Goal: Task Accomplishment & Management: Manage account settings

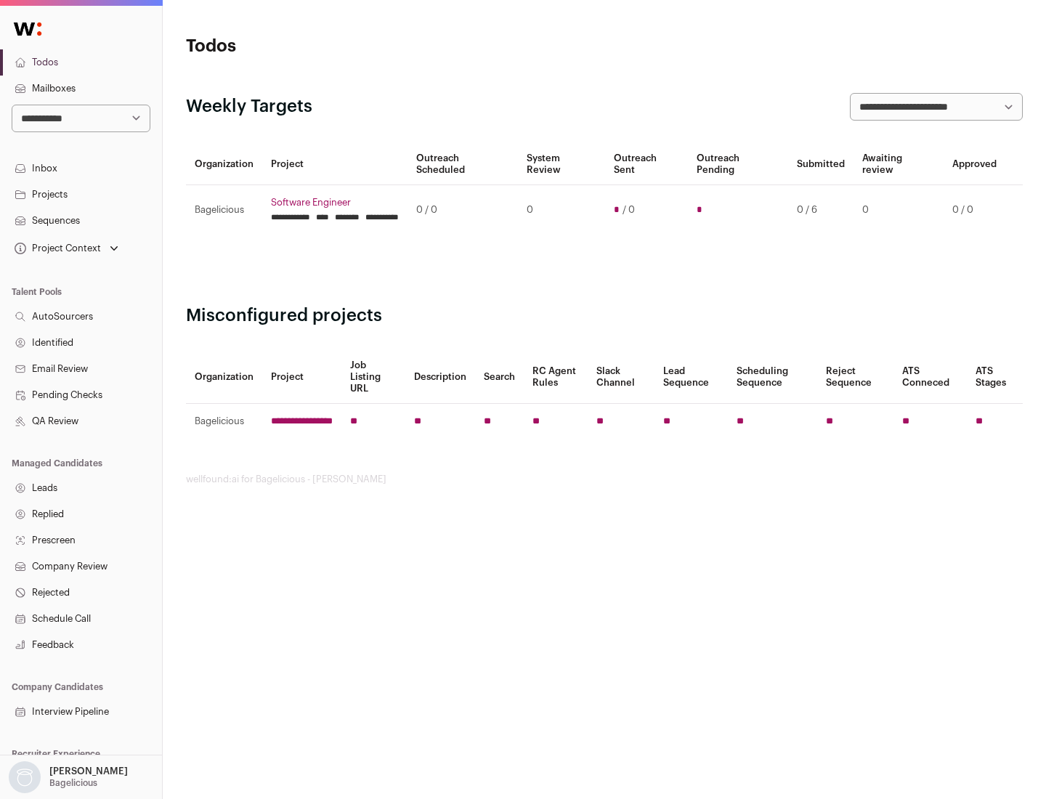
click at [81, 194] on link "Projects" at bounding box center [81, 195] width 162 height 26
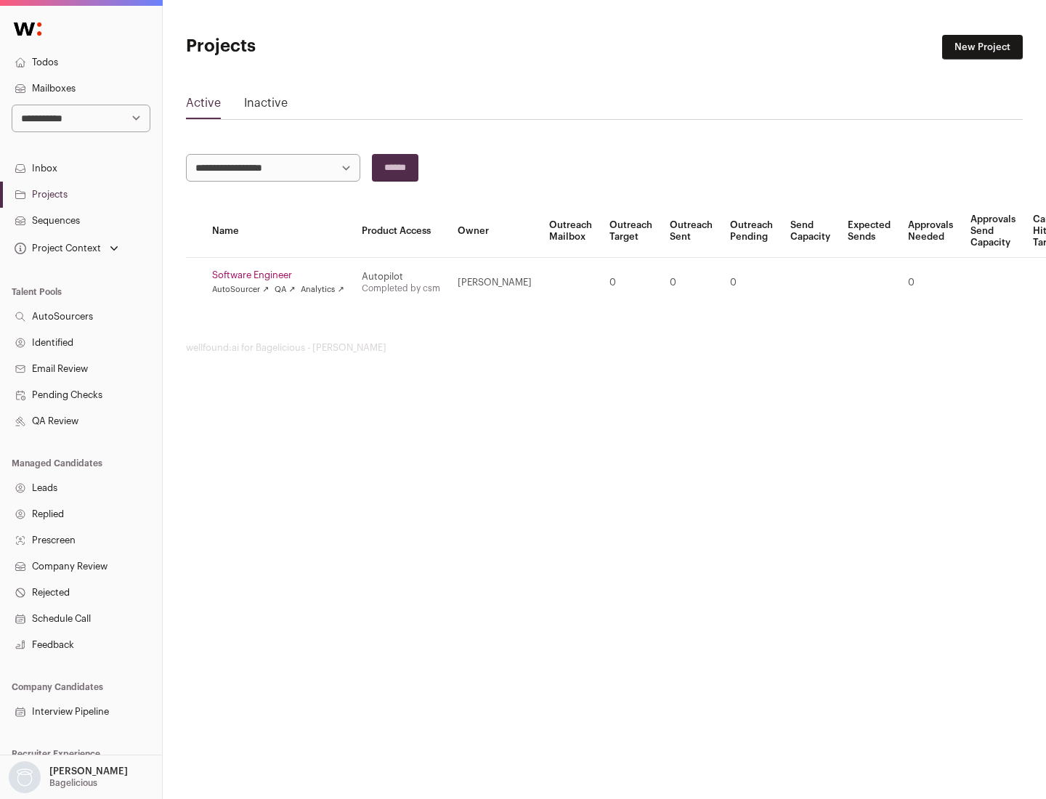
click at [283, 275] on link "Software Engineer" at bounding box center [278, 276] width 132 height 12
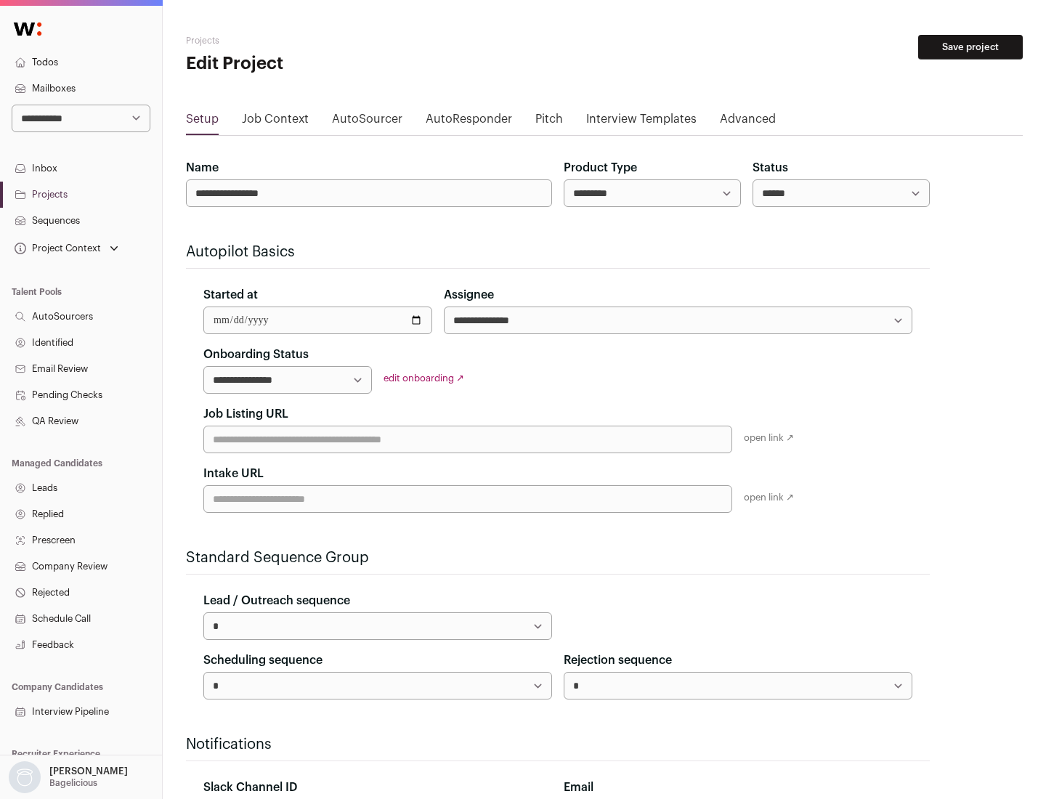
click at [971, 47] on button "Save project" at bounding box center [970, 47] width 105 height 25
